Goal: Communication & Community: Ask a question

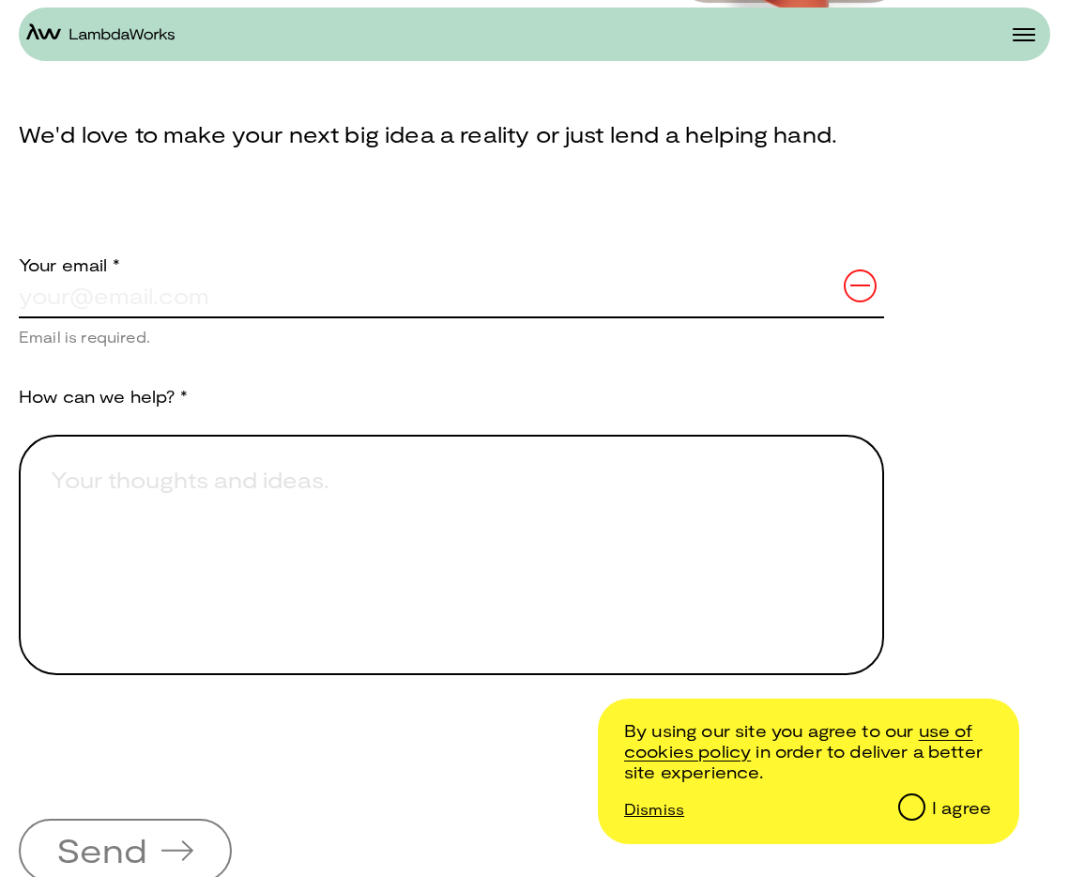
scroll to position [443, 0]
click at [302, 818] on div "Send" at bounding box center [452, 850] width 866 height 64
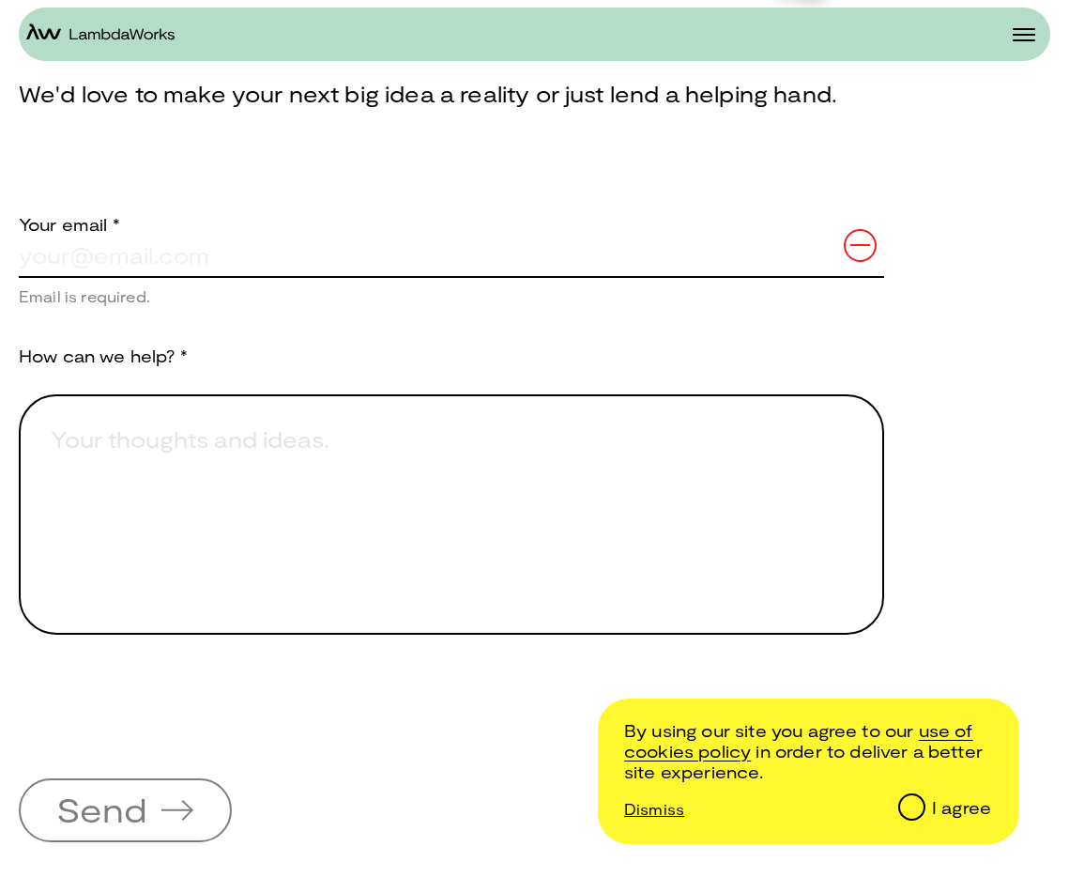
scroll to position [503, 0]
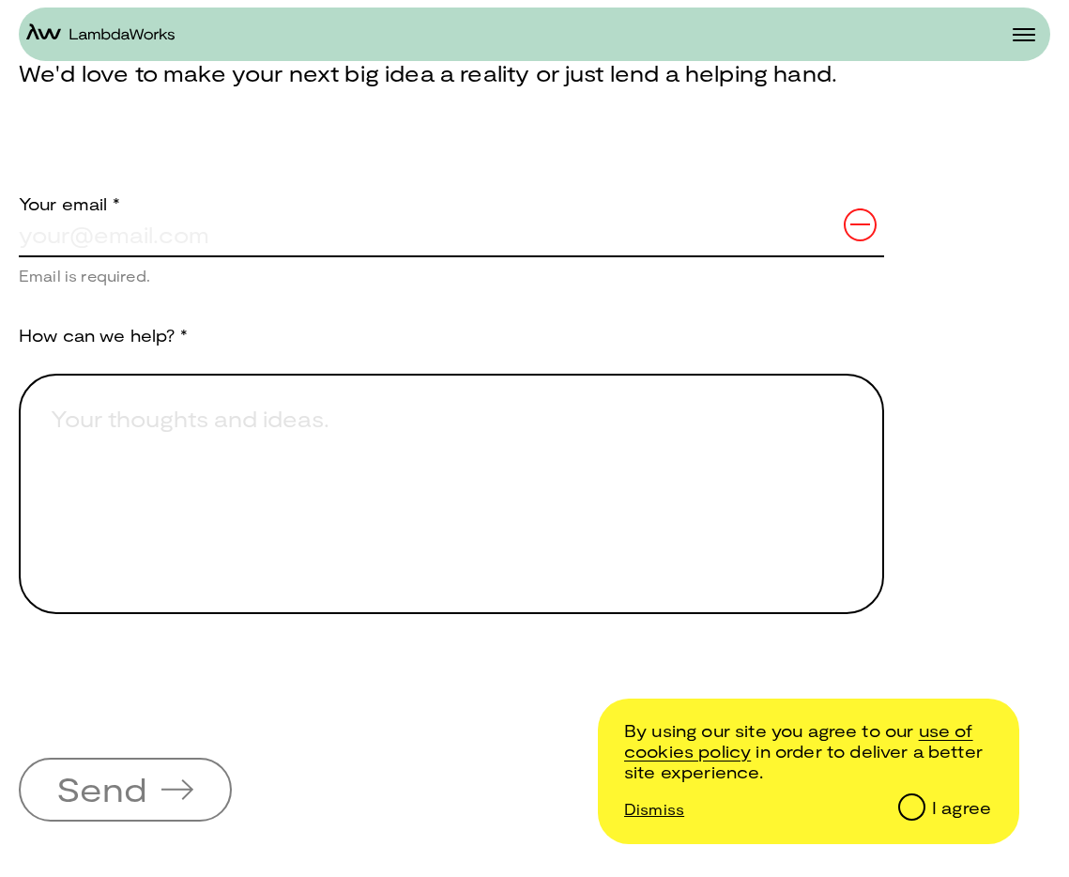
click at [928, 806] on label "I agree" at bounding box center [943, 804] width 97 height 45
click at [919, 814] on input "I agree" at bounding box center [910, 805] width 23 height 23
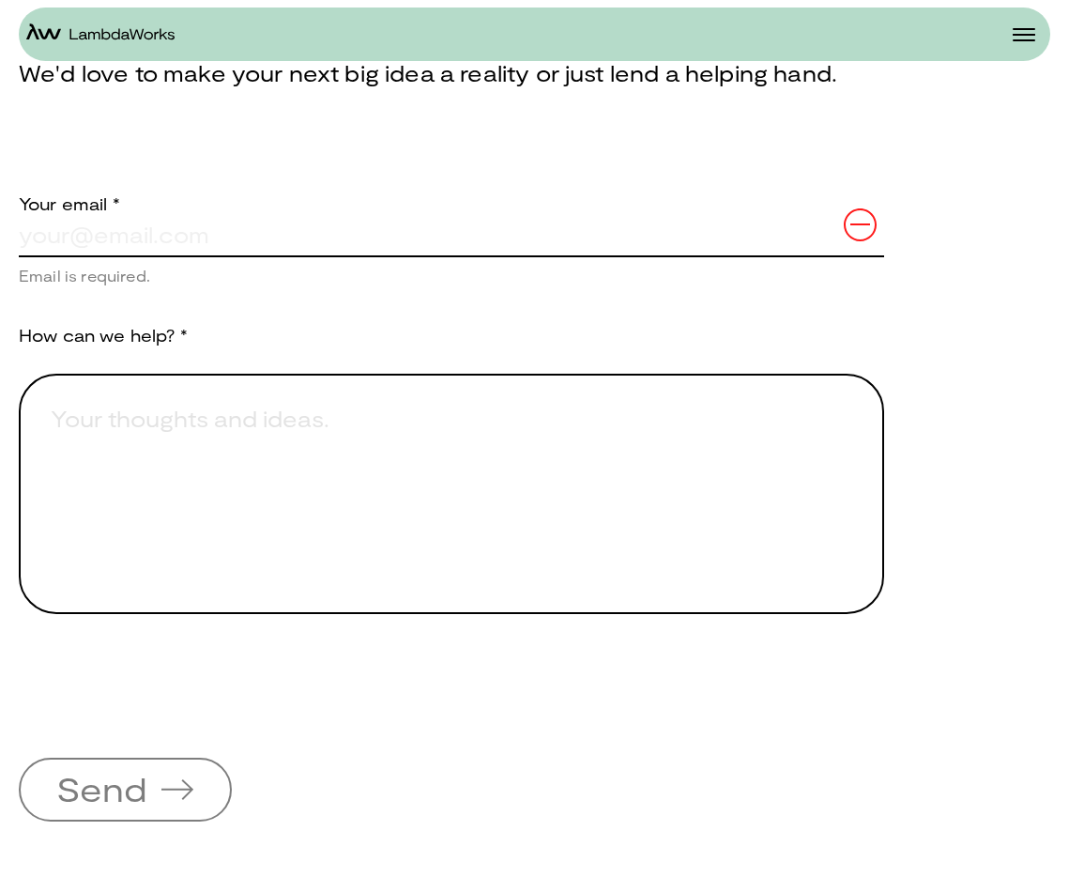
click at [180, 240] on input "text" at bounding box center [452, 234] width 866 height 41
type input "[EMAIL_ADDRESS][DOMAIN_NAME]"
click at [485, 234] on input "[EMAIL_ADDRESS][DOMAIN_NAME]" at bounding box center [452, 234] width 866 height 41
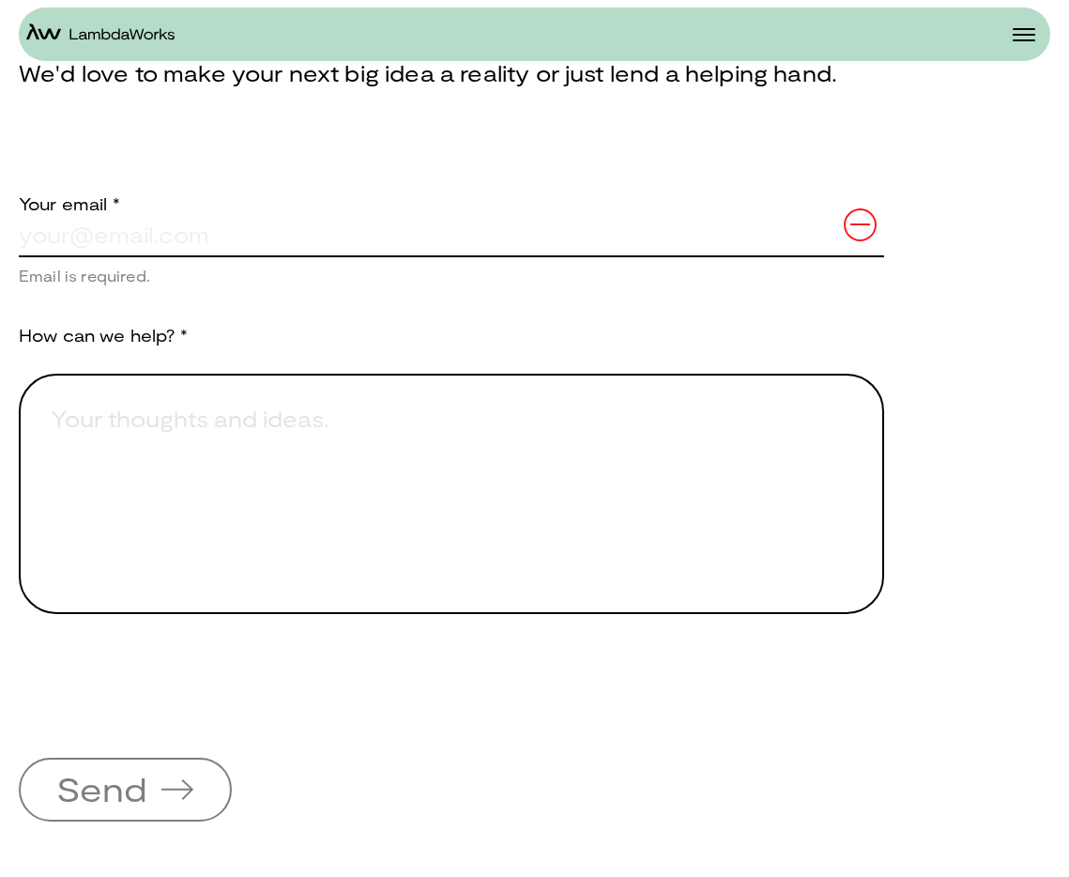
click at [544, 717] on div "0cAFcWeA72ODPSxWGd_ZXvszZ6r_NAPPgxfz9TzmQQ4PYyINMhp3zMV7KLsUPJKv0l_lG_qeHJ0t2Po…" at bounding box center [452, 690] width 866 height 73
